Goal: Go to known website: Access a specific website the user already knows

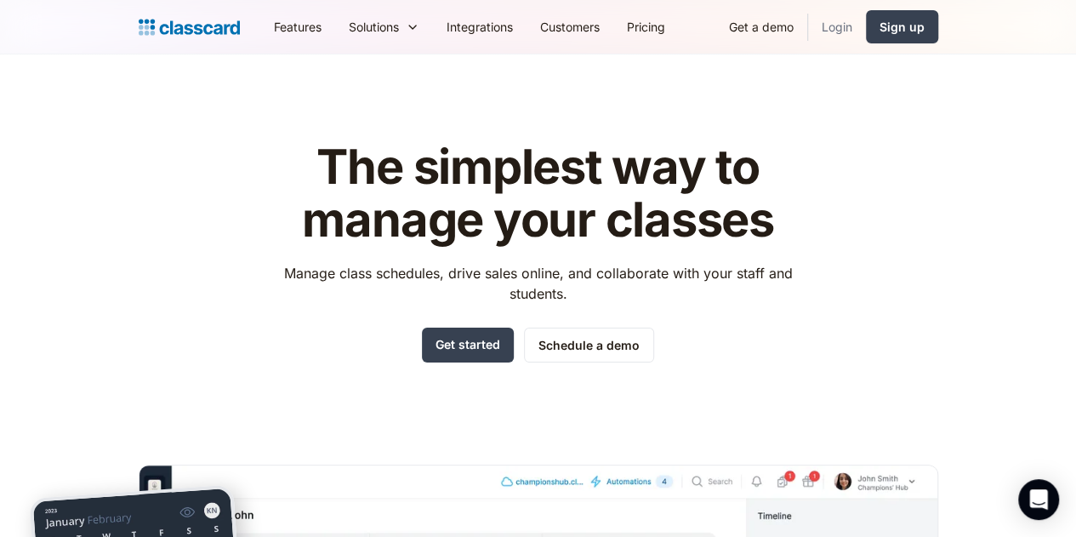
click at [866, 37] on link "Login" at bounding box center [837, 27] width 58 height 38
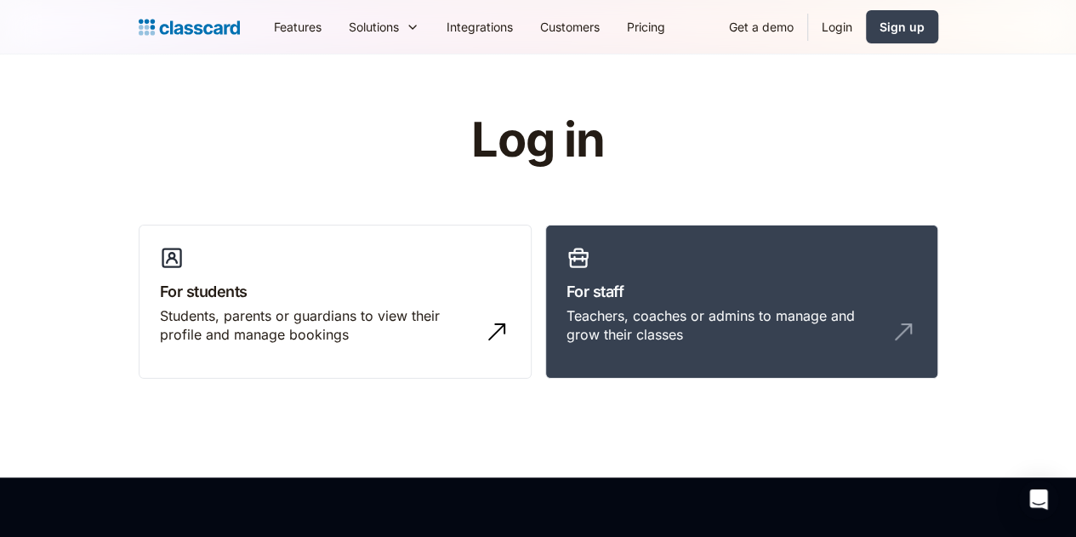
click at [780, 217] on div "Log in For students Students, parents or guardians to view their profile and ma…" at bounding box center [538, 253] width 799 height 278
click at [781, 251] on link "For staff Teachers, coaches or admins to manage and grow their classes" at bounding box center [741, 301] width 393 height 155
